Goal: Task Accomplishment & Management: Manage account settings

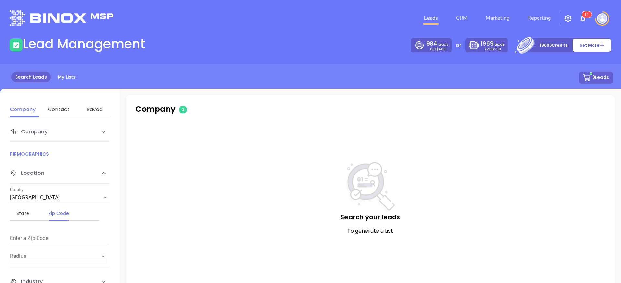
click at [601, 18] on img at bounding box center [602, 18] width 10 height 10
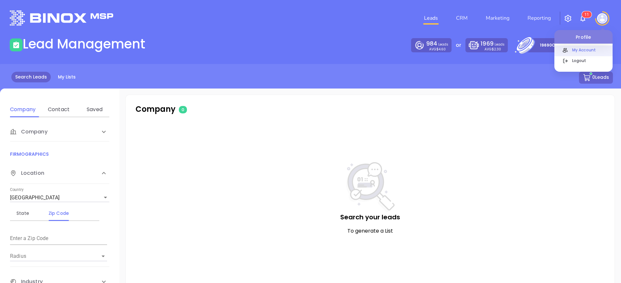
click at [580, 52] on p "My Account" at bounding box center [591, 50] width 44 height 7
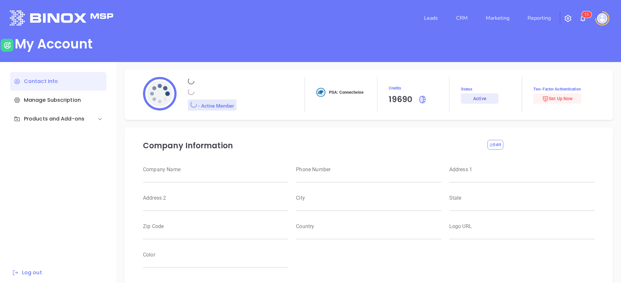
type input "Raulitos Company 2"
type input "(412) 123-4123"
type input "[STREET_ADDRESS]"
type input "Suite 100"
type input "Anytown"
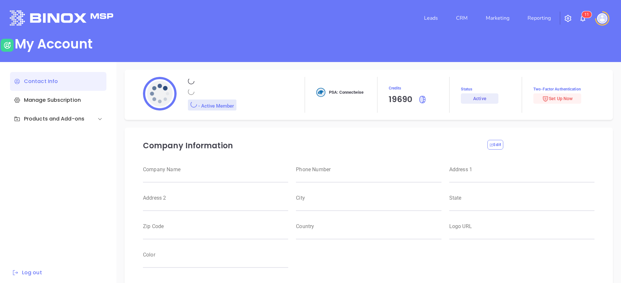
type input "CA"
type input "12345"
type input "US"
type input "[URL][DOMAIN_NAME]"
type input "#000000"
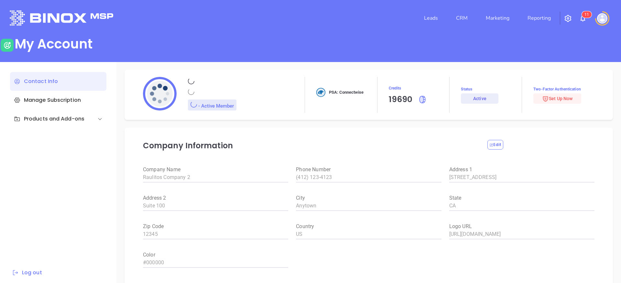
type input "[PERSON_NAME]"
type input "[PERSON_NAME][EMAIL_ADDRESS][DOMAIN_NAME]"
type input "Binox Company Test"
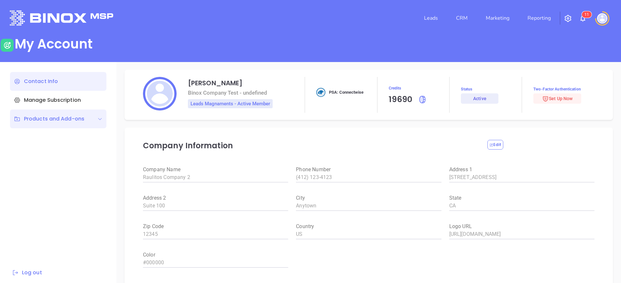
click at [51, 119] on div "Products and Add-ons" at bounding box center [49, 119] width 70 height 8
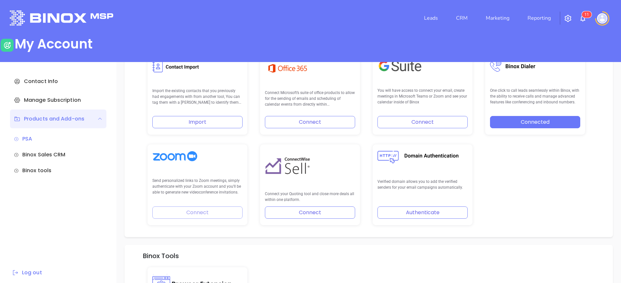
scroll to position [154, 0]
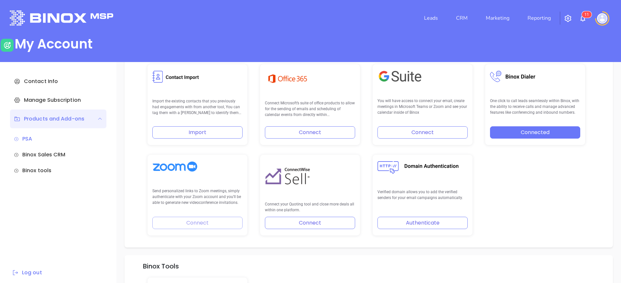
click at [312, 133] on button "Connect" at bounding box center [310, 132] width 90 height 12
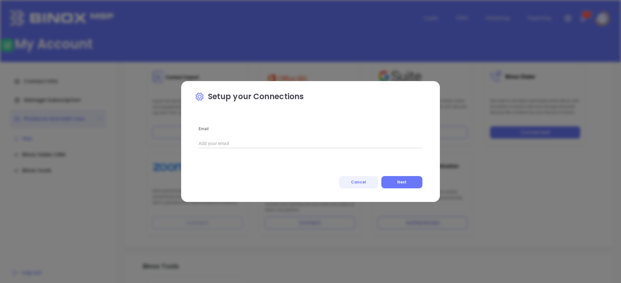
click at [363, 185] on button "Cancel" at bounding box center [358, 182] width 39 height 12
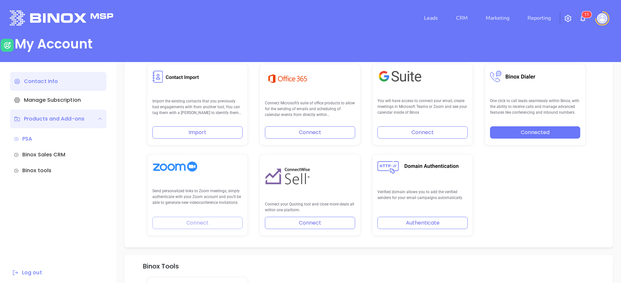
click at [55, 78] on div "Contact Info" at bounding box center [58, 81] width 96 height 19
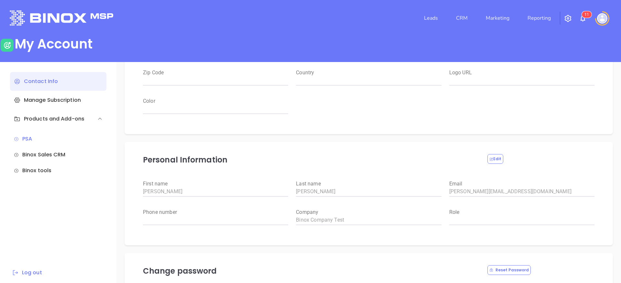
type input "Raulitos Company 2"
type input "(412) 123-4123"
type input "[STREET_ADDRESS]"
type input "Suite 100"
type input "Anytown"
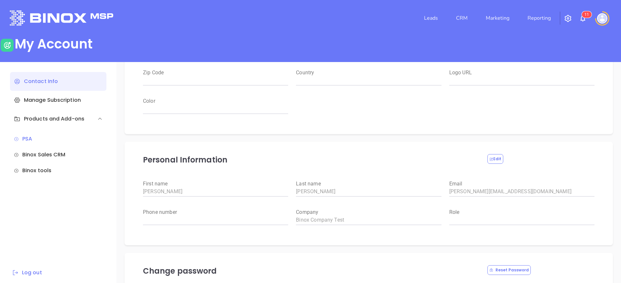
type input "CA"
type input "12345"
type input "US"
type input "[URL][DOMAIN_NAME]"
type input "#000000"
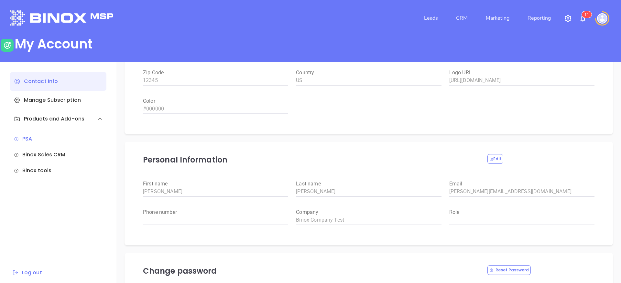
scroll to position [0, 0]
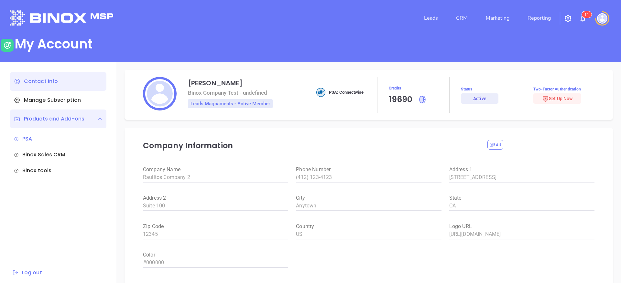
click at [61, 116] on div "Products and Add-ons" at bounding box center [49, 119] width 70 height 8
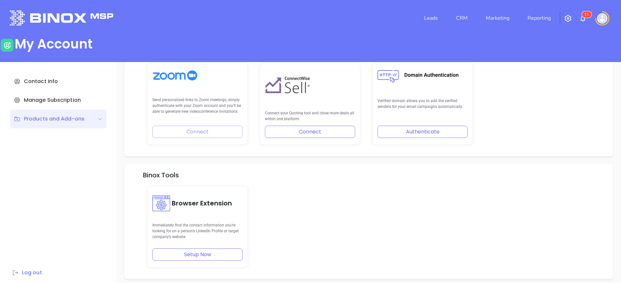
scroll to position [119, 0]
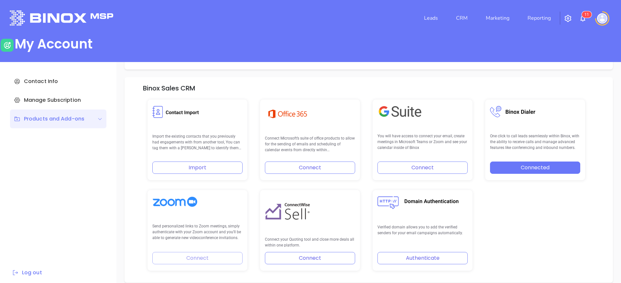
click at [311, 164] on button "Connect" at bounding box center [310, 168] width 90 height 12
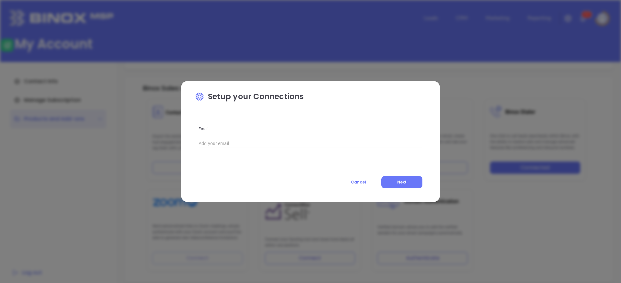
click at [245, 148] on div "Email Cancel Next" at bounding box center [311, 156] width 232 height 63
click at [243, 146] on input "text" at bounding box center [311, 144] width 224 height 10
type input "[EMAIL_ADDRESS][DOMAIN_NAME]"
click at [409, 184] on button "Next" at bounding box center [401, 182] width 41 height 12
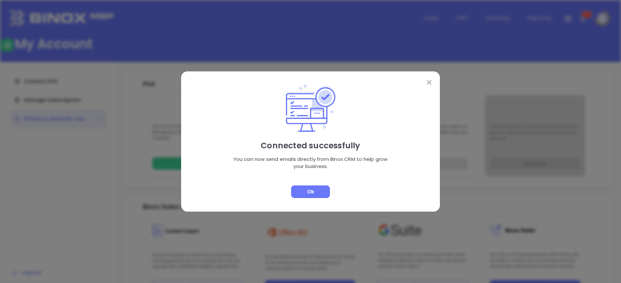
click at [319, 191] on div "Ok" at bounding box center [310, 192] width 39 height 13
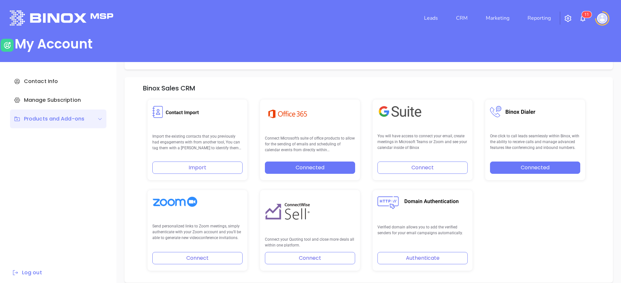
scroll to position [124, 0]
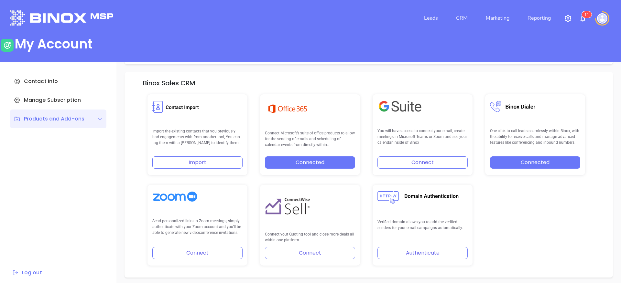
click at [212, 250] on button "Connect" at bounding box center [197, 253] width 90 height 12
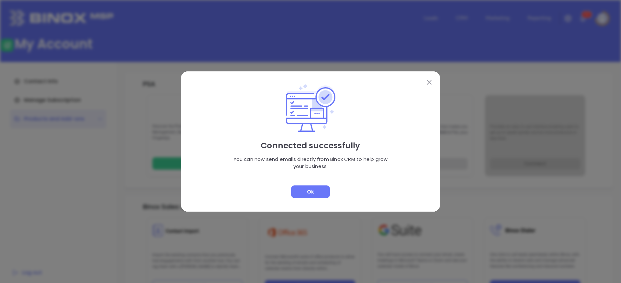
click at [307, 198] on div "Ok" at bounding box center [310, 192] width 39 height 13
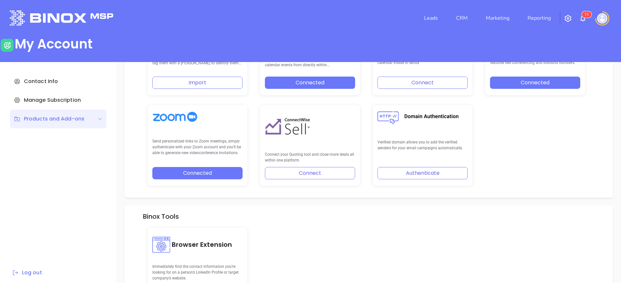
scroll to position [205, 0]
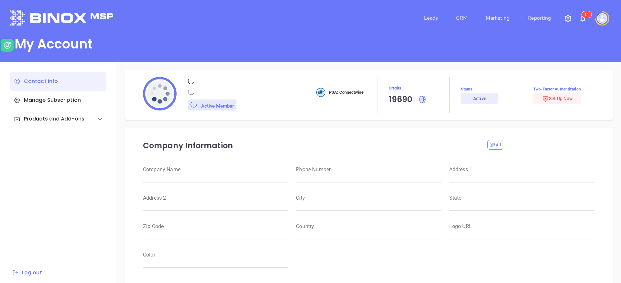
type input "Raulitos Company 2"
type input "(412) 123-4123"
type input "[STREET_ADDRESS]"
type input "Suite 100"
type input "Anytown"
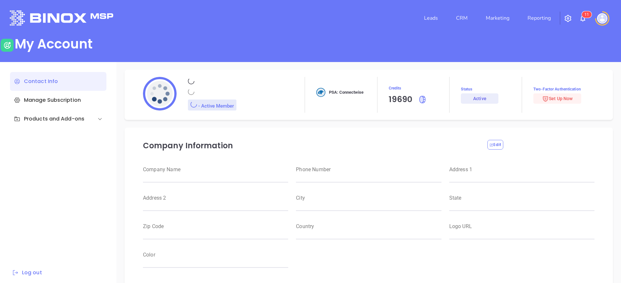
type input "CA"
type input "12345"
type input "US"
type input "[URL][DOMAIN_NAME]"
type input "#000000"
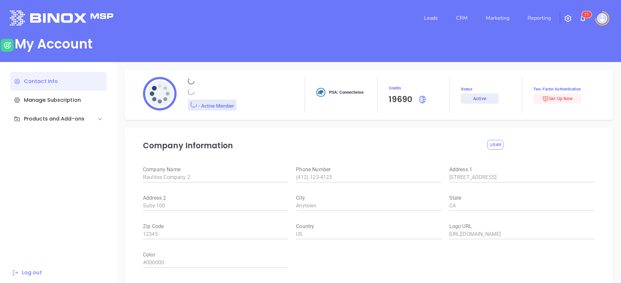
type input "[PERSON_NAME]"
type input "[PERSON_NAME][EMAIL_ADDRESS][DOMAIN_NAME]"
type input "Binox Company Test"
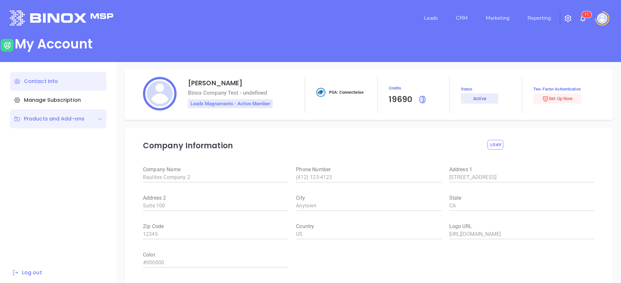
click at [73, 119] on div "Products and Add-ons" at bounding box center [49, 119] width 70 height 8
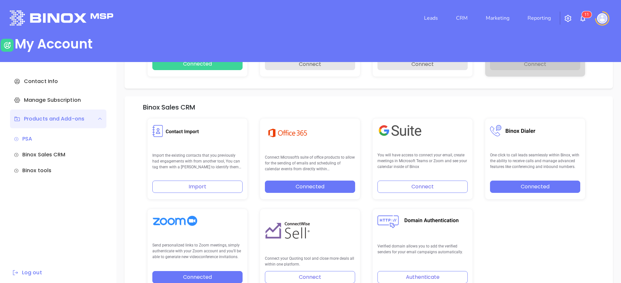
scroll to position [103, 0]
